Goal: Task Accomplishment & Management: Manage account settings

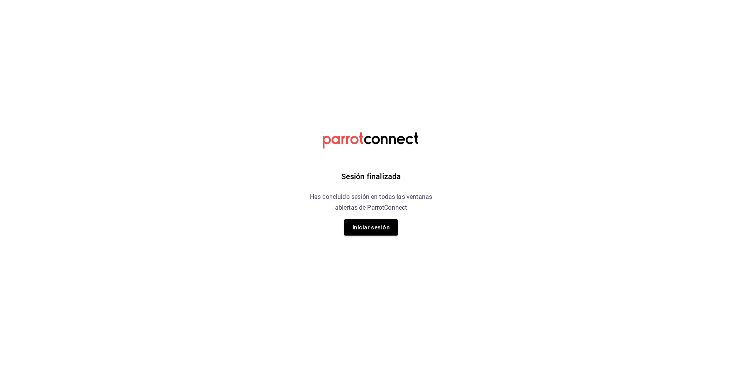
click at [347, 239] on div "Sesión finalizada Has concluido sesión en todas las ventanas abiertas de Parrot…" at bounding box center [371, 184] width 195 height 368
click at [377, 215] on div "Sesión finalizada Has concluido sesión en todas las ventanas abiertas de Parrot…" at bounding box center [371, 184] width 195 height 368
click at [382, 231] on button "Iniciar sesión" at bounding box center [371, 228] width 54 height 16
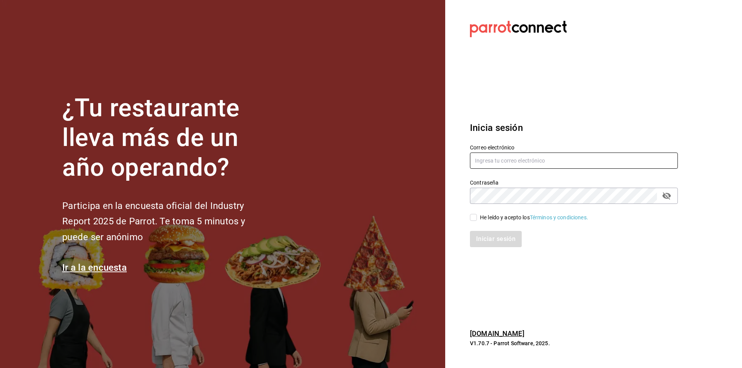
click at [494, 164] on input "text" at bounding box center [574, 161] width 208 height 16
type input "contrerasperezcjcbtis13@gmail.com"
click at [500, 221] on div "He leído y acepto los Términos y condiciones." at bounding box center [534, 218] width 108 height 8
click at [477, 221] on input "He leído y acepto los Términos y condiciones." at bounding box center [473, 217] width 7 height 7
checkbox input "true"
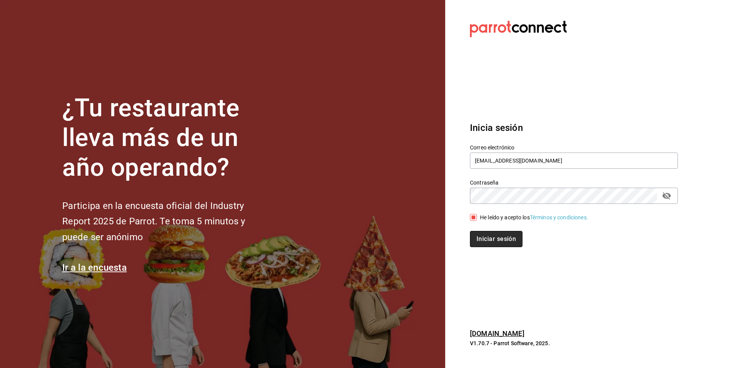
click at [503, 234] on button "Iniciar sesión" at bounding box center [496, 239] width 53 height 16
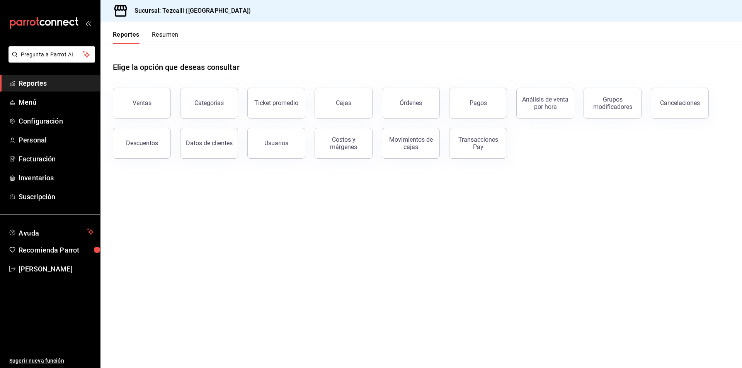
click at [332, 111] on link "Cajas" at bounding box center [344, 103] width 58 height 31
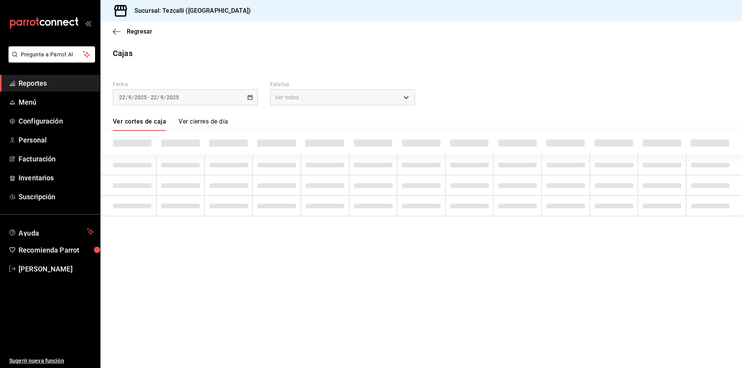
drag, startPoint x: 332, startPoint y: 111, endPoint x: 306, endPoint y: 109, distance: 25.6
click at [306, 109] on div "Fecha [DATE] [DATE] - [DATE] [DATE] Estatus Ver todos ALL Ver cortes de caja Ve…" at bounding box center [421, 144] width 617 height 145
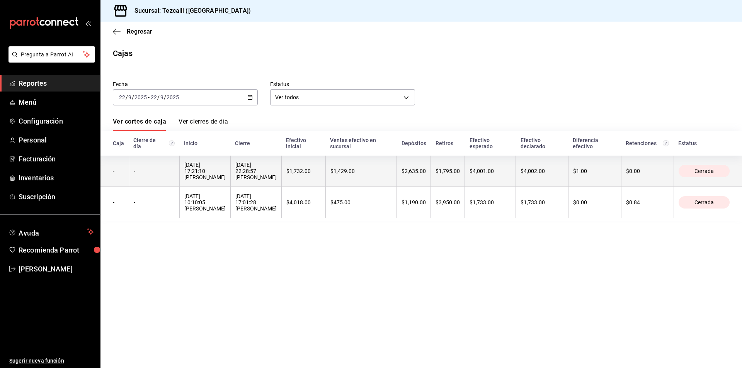
click at [288, 168] on th "$1,732.00" at bounding box center [303, 171] width 44 height 31
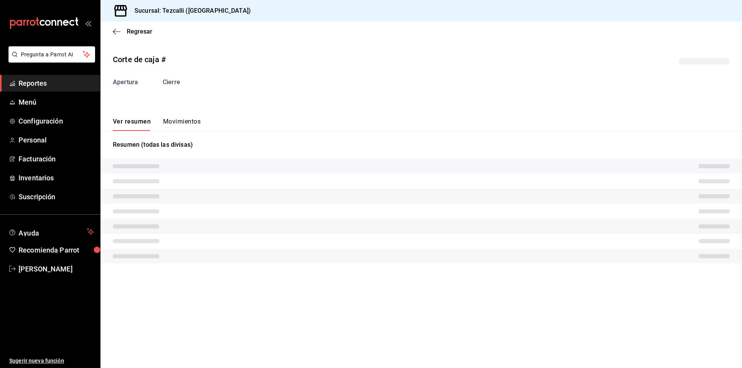
click at [170, 119] on button "Movimientos" at bounding box center [182, 124] width 38 height 13
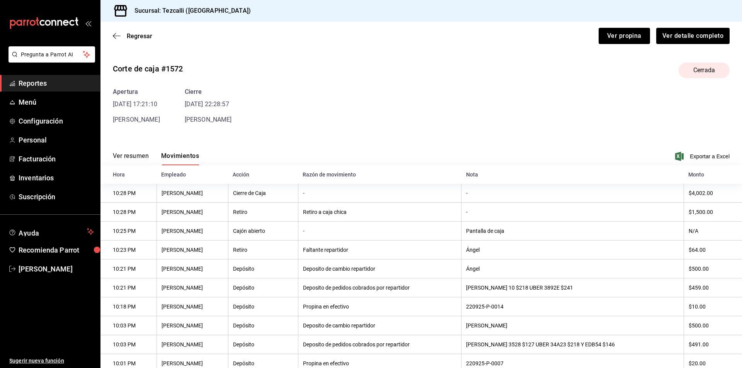
scroll to position [144, 0]
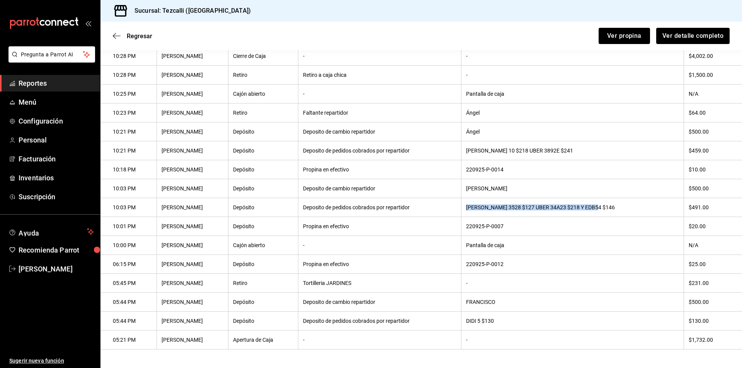
drag, startPoint x: 468, startPoint y: 201, endPoint x: 599, endPoint y: 203, distance: 130.7
click at [599, 203] on th "[PERSON_NAME] 3528 $127 UBER 34A23 $218 Y EDB54 $146" at bounding box center [573, 207] width 222 height 19
click at [619, 208] on th "[PERSON_NAME] 3528 $127 UBER 34A23 $218 Y EDB54 $146" at bounding box center [573, 207] width 222 height 19
drag, startPoint x: 553, startPoint y: 204, endPoint x: 455, endPoint y: 205, distance: 98.6
click at [455, 205] on tr "10:03 PM [PERSON_NAME] Depósito Deposito de pedidos cobrados por repartidor [PE…" at bounding box center [422, 207] width 642 height 19
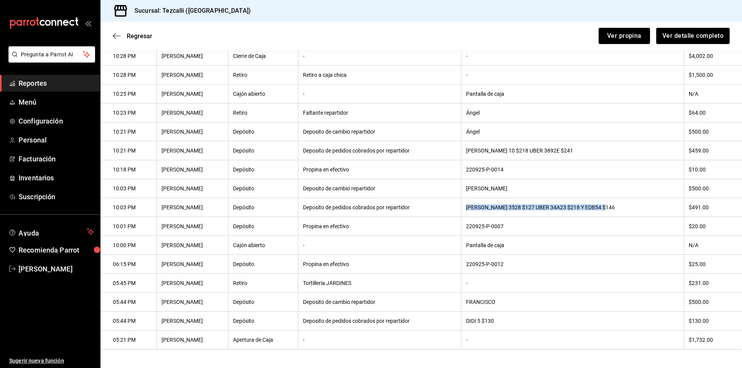
click at [455, 205] on th "Deposito de pedidos cobrados por repartidor" at bounding box center [379, 207] width 163 height 19
drag, startPoint x: 455, startPoint y: 205, endPoint x: 661, endPoint y: 204, distance: 206.1
click at [661, 204] on tr "10:03 PM [PERSON_NAME] Depósito Deposito de pedidos cobrados por repartidor [PE…" at bounding box center [422, 207] width 642 height 19
click at [617, 202] on th "[PERSON_NAME] 3528 $127 UBER 34A23 $218 Y EDB54 $146" at bounding box center [573, 207] width 222 height 19
drag, startPoint x: 173, startPoint y: 12, endPoint x: 177, endPoint y: -1, distance: 13.4
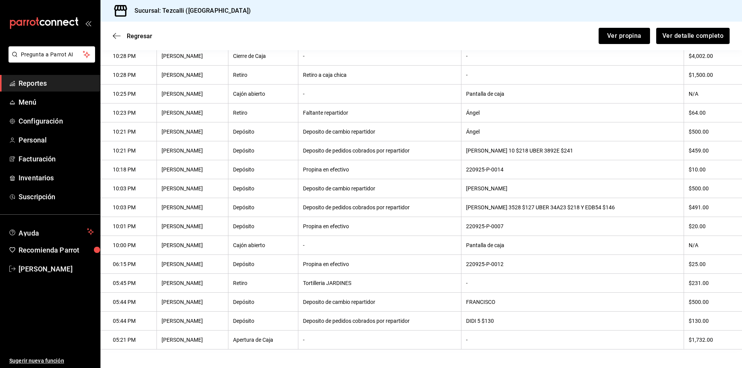
click at [177, 0] on html "Pregunta a Parrot AI Reportes Menú Configuración Personal Facturación Inventari…" at bounding box center [371, 184] width 742 height 368
